Goal: Navigation & Orientation: Find specific page/section

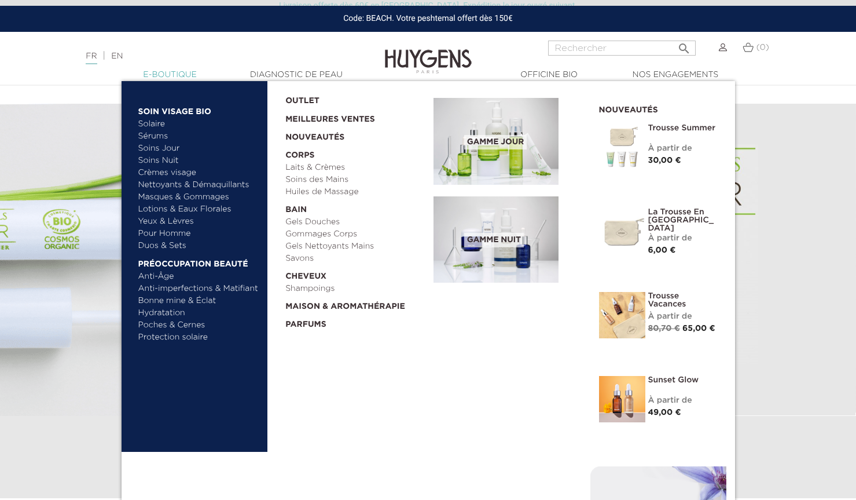
scroll to position [705, 0]
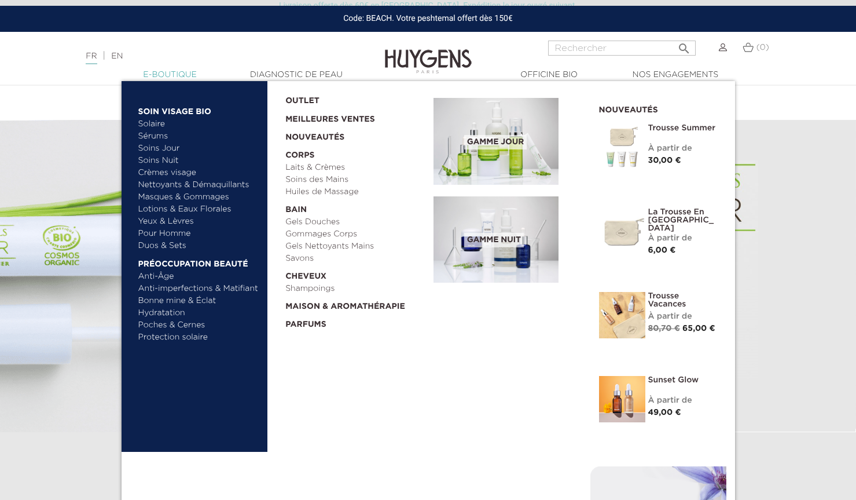
click at [171, 71] on link "  E-Boutique" at bounding box center [170, 75] width 116 height 12
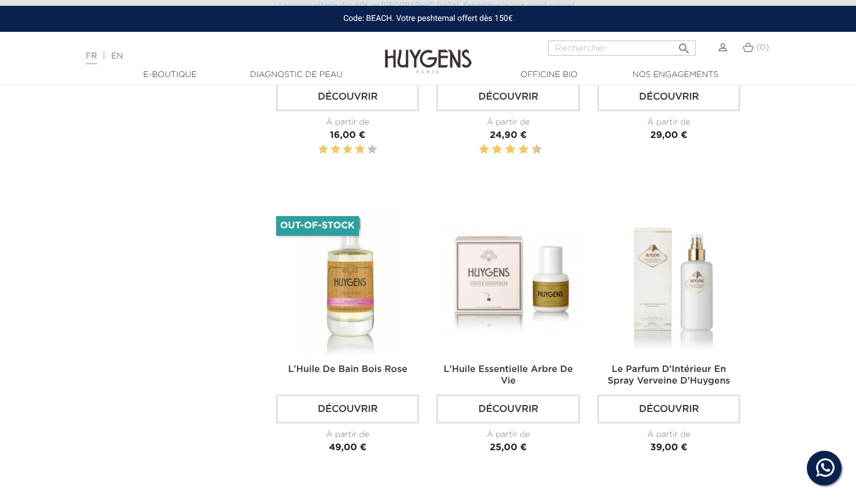
scroll to position [2734, 0]
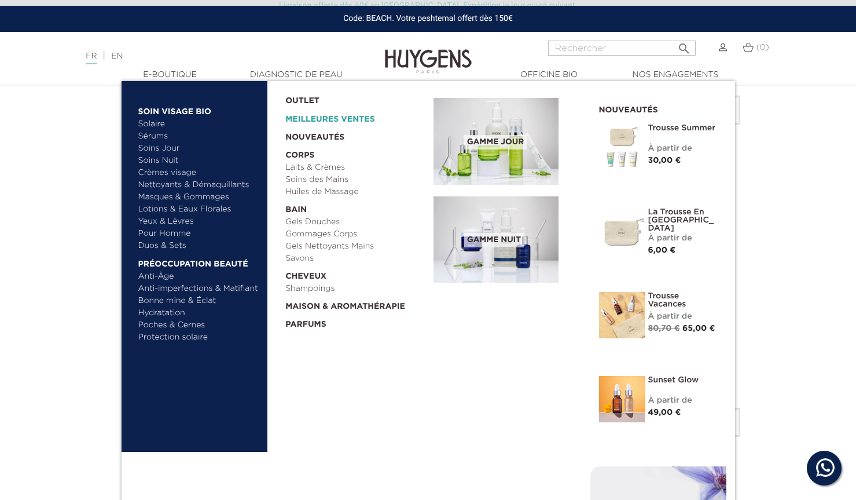
click at [305, 118] on link "Meilleures Ventes" at bounding box center [350, 116] width 130 height 19
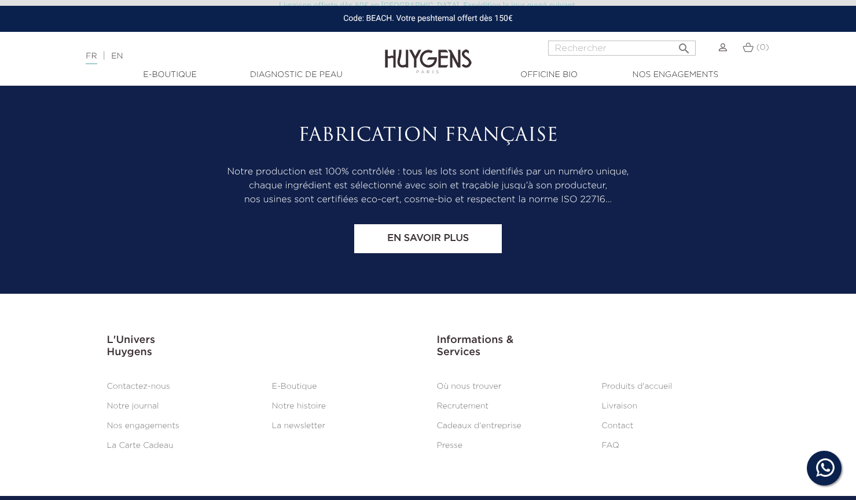
scroll to position [3756, 0]
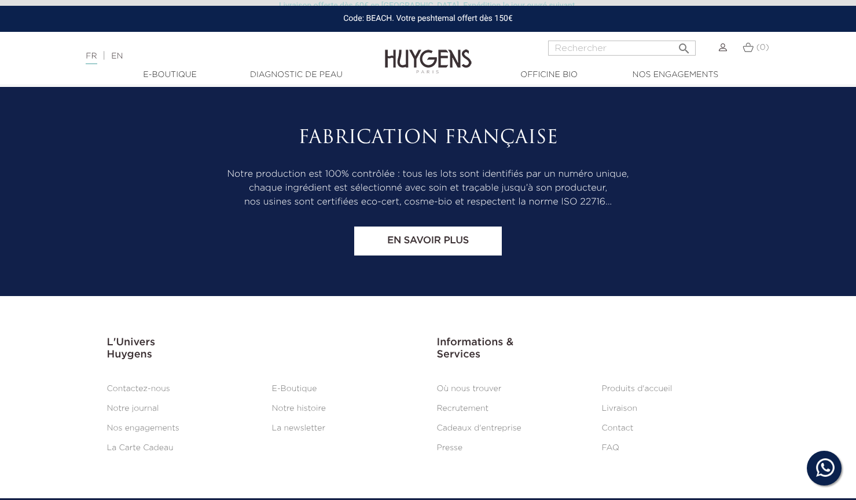
click at [460, 382] on li "Où nous trouver" at bounding box center [510, 389] width 165 height 14
click at [459, 384] on link "Où nous trouver" at bounding box center [469, 388] width 65 height 8
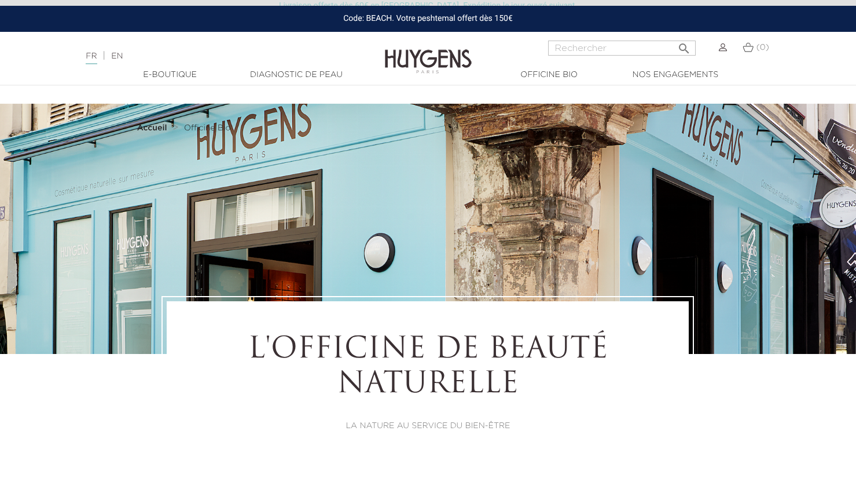
select select "FR"
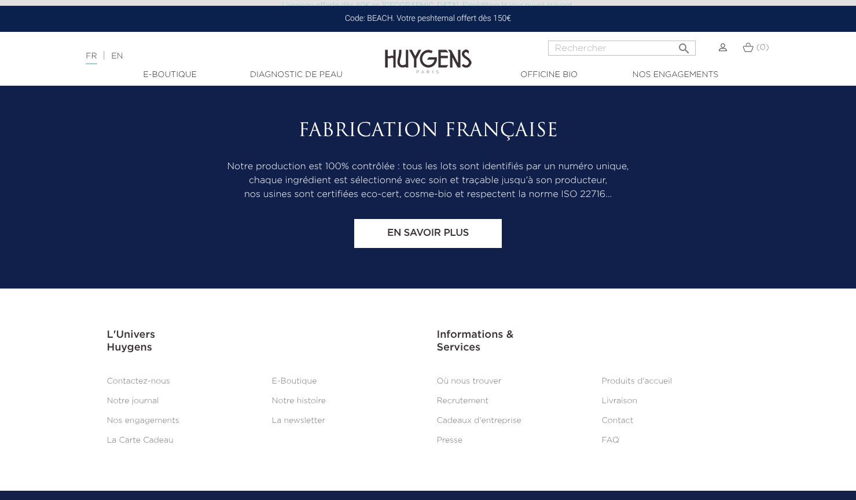
scroll to position [6276, 0]
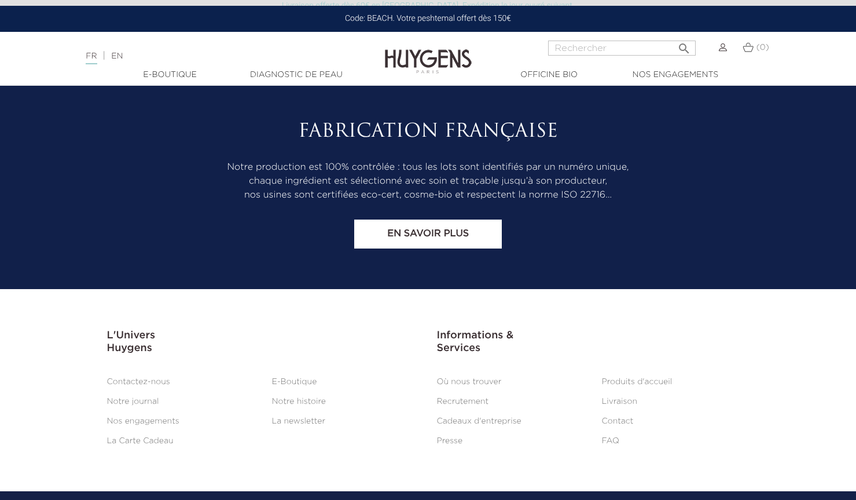
click at [457, 417] on link "Cadeaux d'entreprise" at bounding box center [479, 421] width 85 height 8
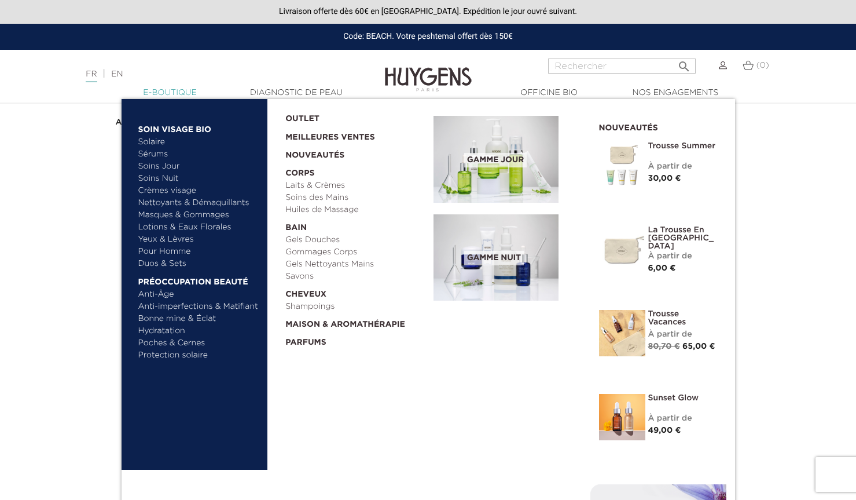
click at [163, 91] on link "  E-Boutique" at bounding box center [170, 93] width 116 height 12
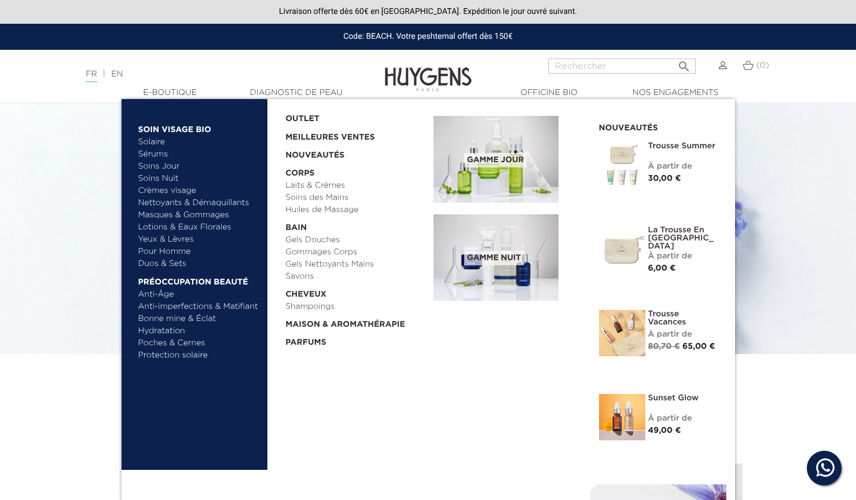
click at [151, 142] on link "Solaire" at bounding box center [198, 142] width 121 height 12
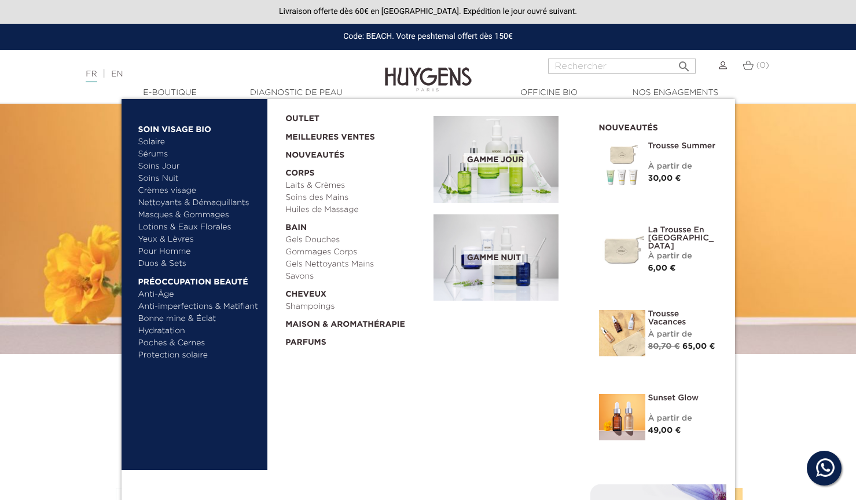
click at [178, 261] on link "Duos & Sets" at bounding box center [198, 264] width 121 height 12
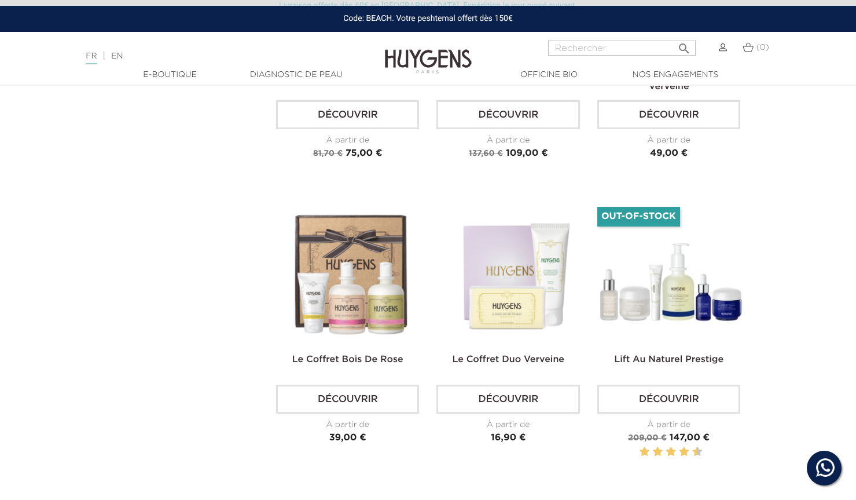
scroll to position [2451, 0]
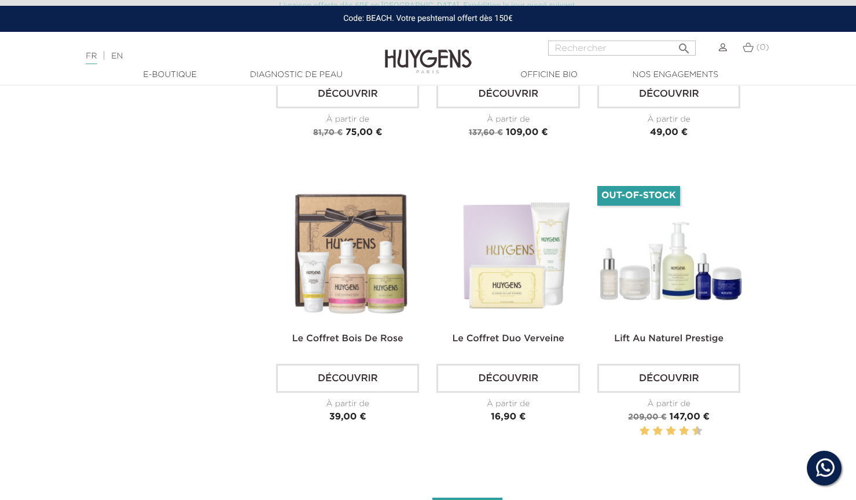
click at [835, 2] on div "Livraison offerte dès 60€ en [GEOGRAPHIC_DATA]. Expédition le jour ouvré suivan…" at bounding box center [428, 3] width 856 height 6
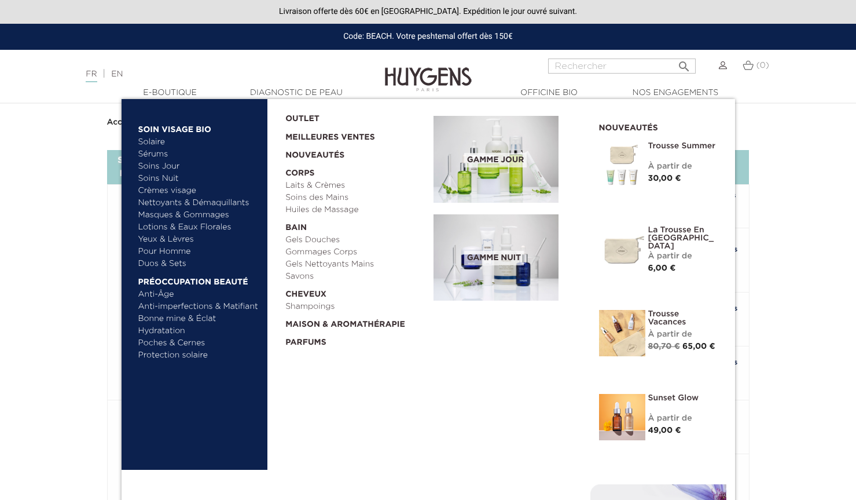
click at [175, 212] on ul "Solaire [GEOGRAPHIC_DATA] Soins Jour Soins Nuit" at bounding box center [198, 203] width 121 height 134
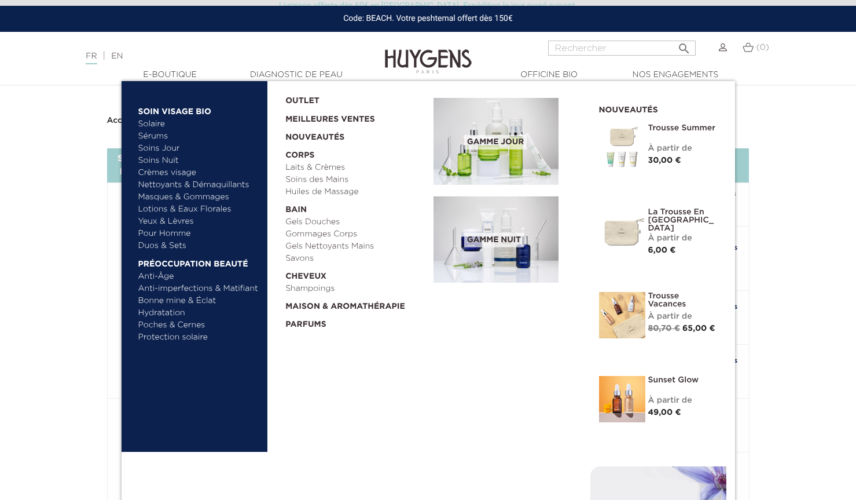
scroll to position [1, 0]
